Goal: Find specific page/section: Find specific page/section

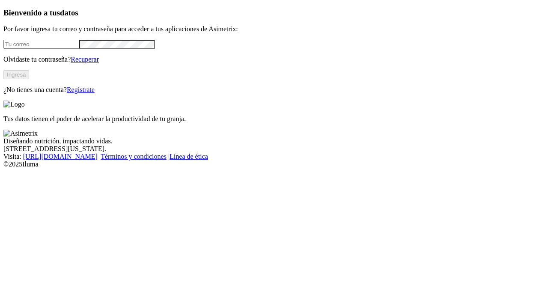
type input "[EMAIL_ADDRESS][PERSON_NAME][DOMAIN_NAME]"
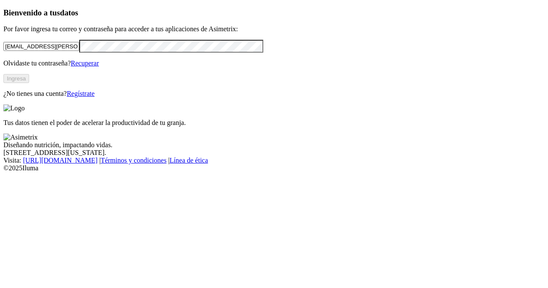
drag, startPoint x: 0, startPoint y: 0, endPoint x: 112, endPoint y: 119, distance: 163.2
click at [29, 83] on button "Ingresa" at bounding box center [16, 78] width 26 height 9
